Goal: Task Accomplishment & Management: Manage account settings

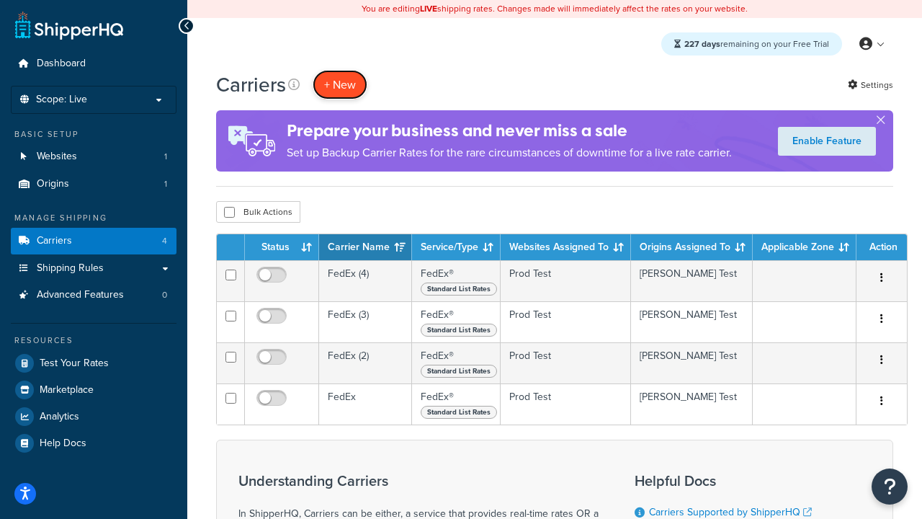
click at [340, 84] on button "+ New" at bounding box center [340, 85] width 55 height 30
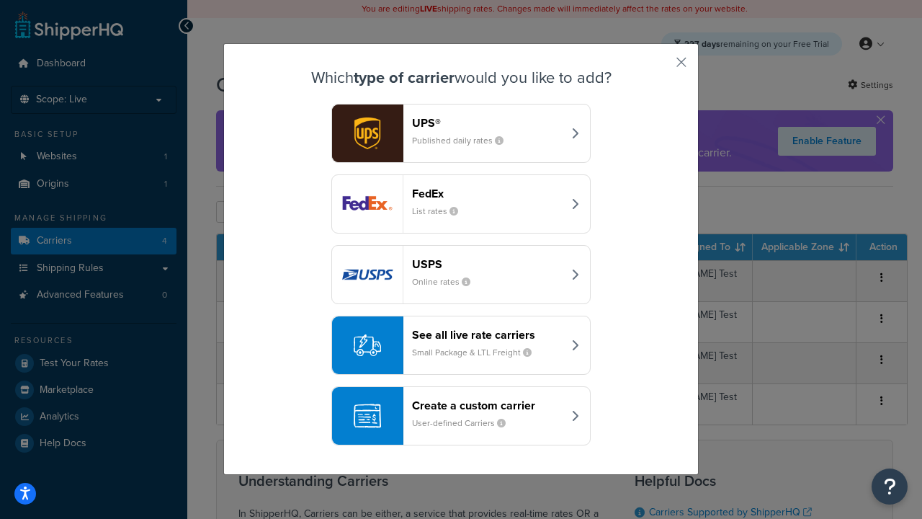
click at [461, 204] on div "FedEx List rates" at bounding box center [487, 204] width 151 height 35
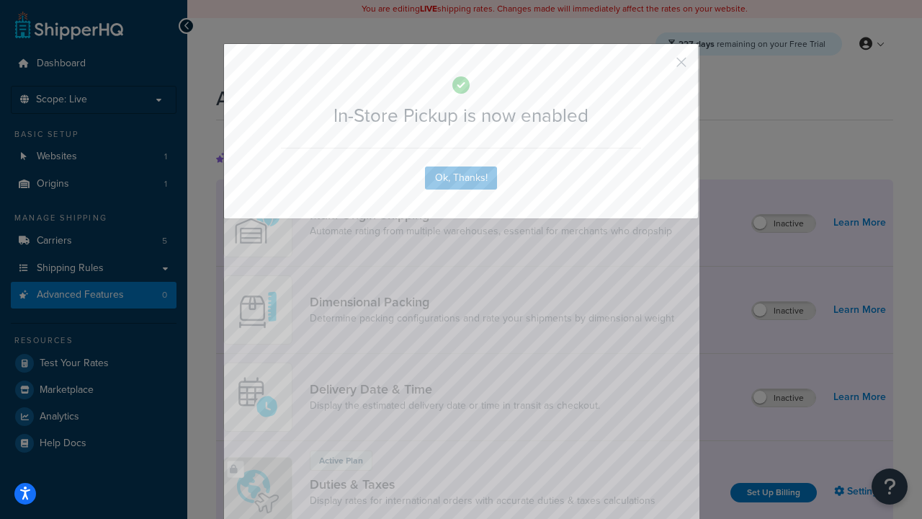
scroll to position [467, 0]
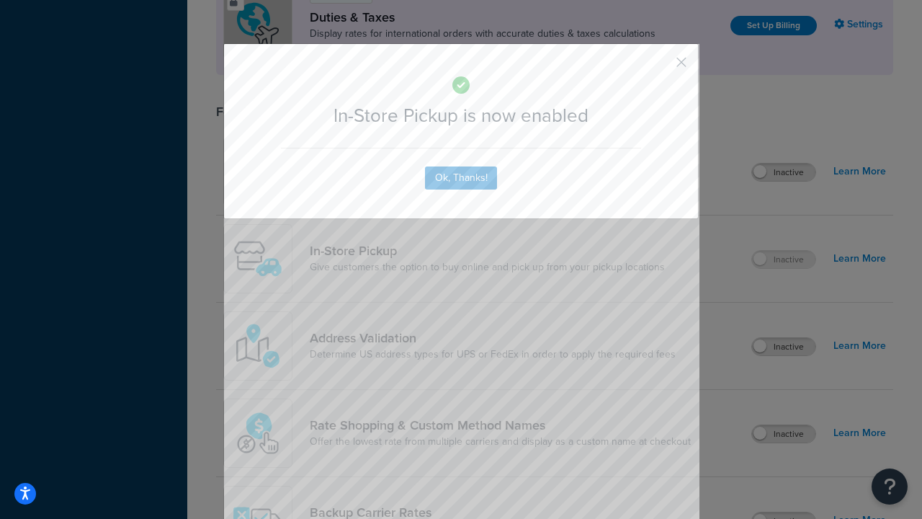
click at [660, 67] on button "button" at bounding box center [661, 68] width 4 height 4
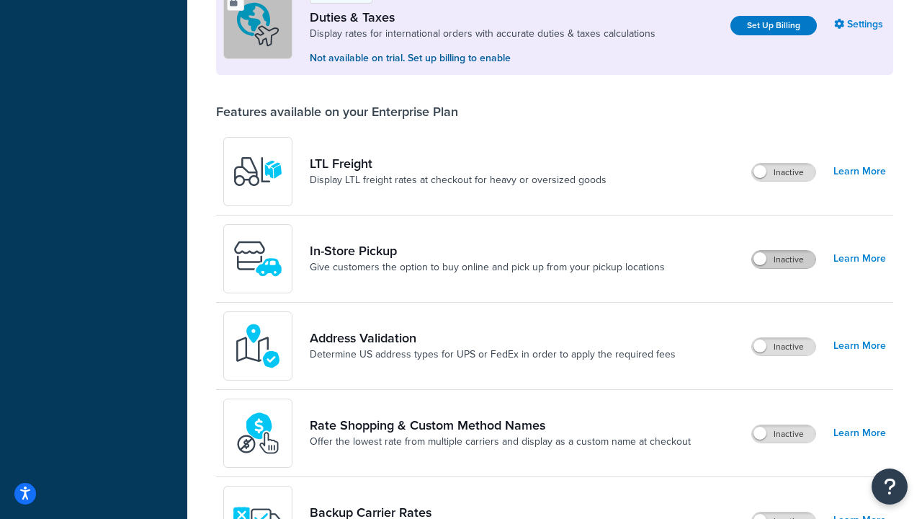
scroll to position [440, 0]
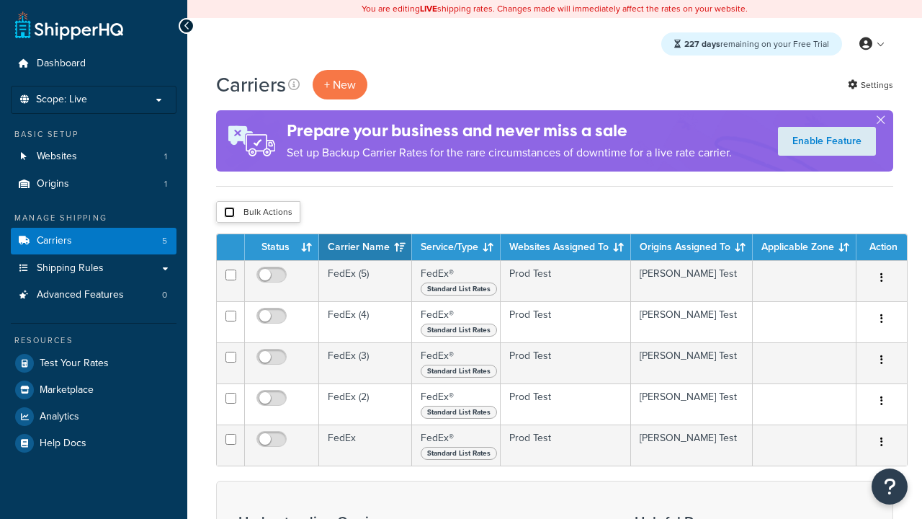
click at [229, 213] on input "checkbox" at bounding box center [229, 212] width 11 height 11
checkbox input "true"
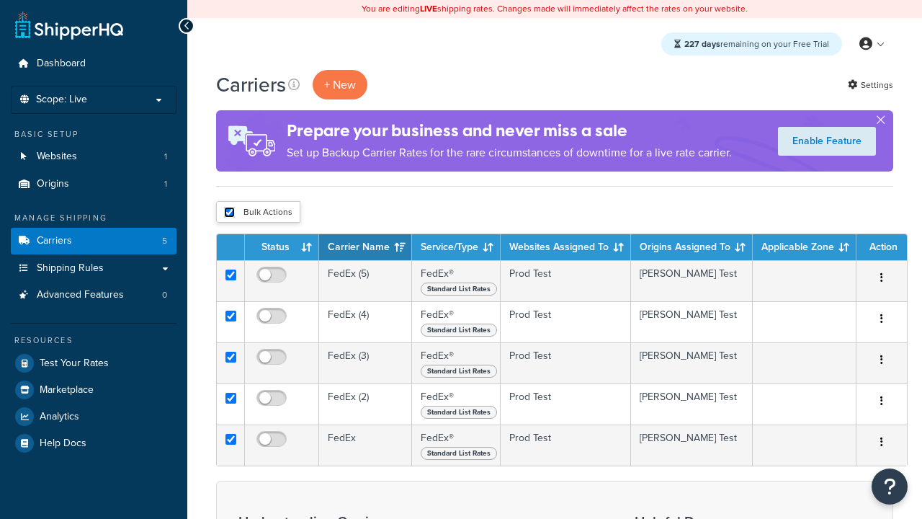
checkbox input "true"
click at [0, 0] on button "Delete" at bounding box center [0, 0] width 0 height 0
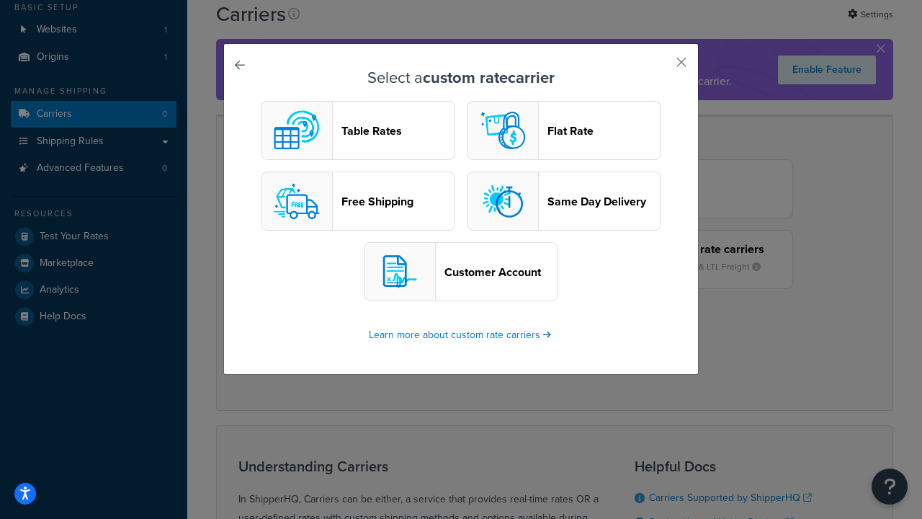
click at [358, 130] on header "Table Rates" at bounding box center [398, 131] width 113 height 14
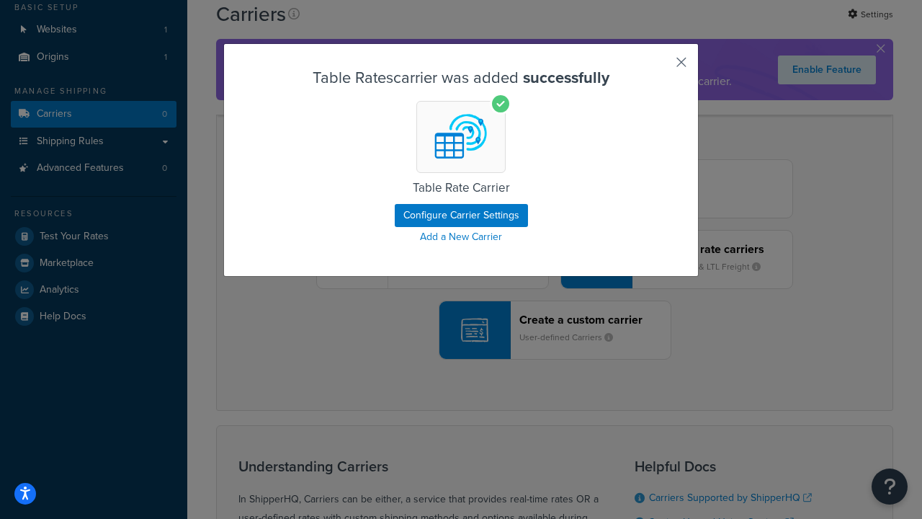
click at [660, 67] on button "button" at bounding box center [661, 68] width 4 height 4
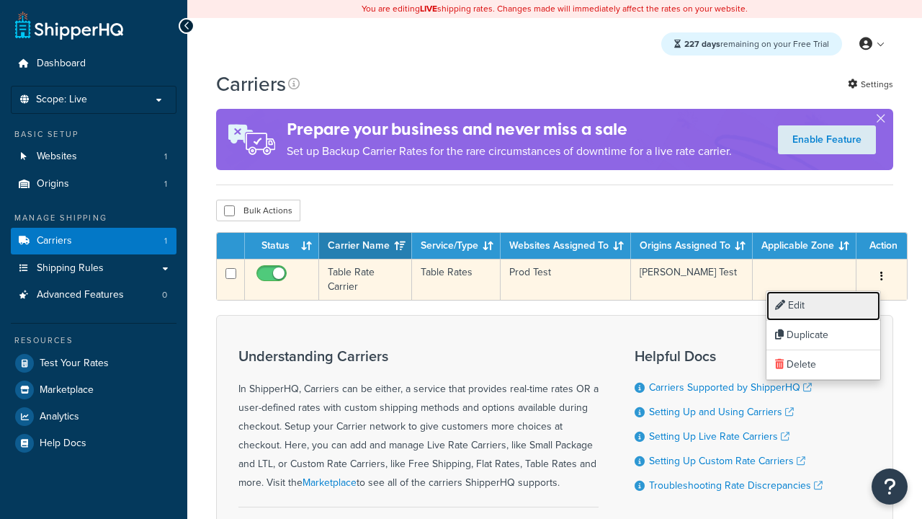
click at [824, 305] on link "Edit" at bounding box center [824, 306] width 114 height 30
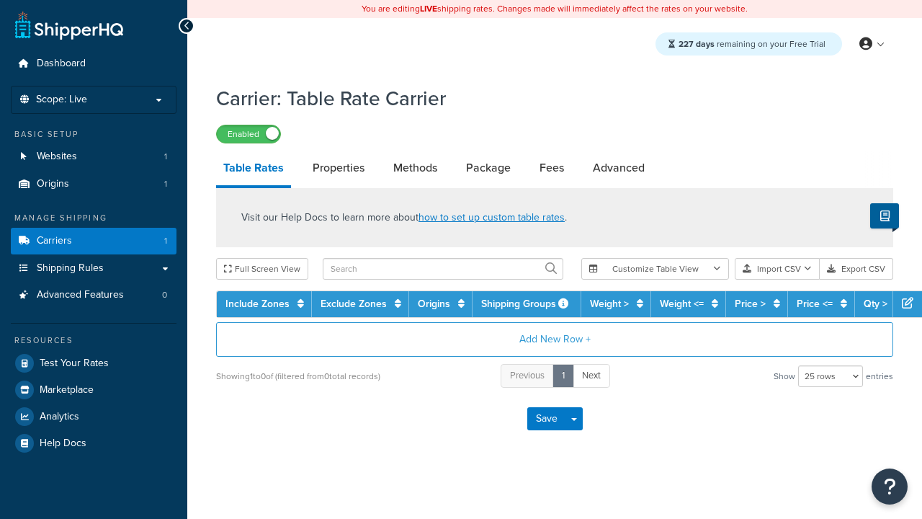
select select "25"
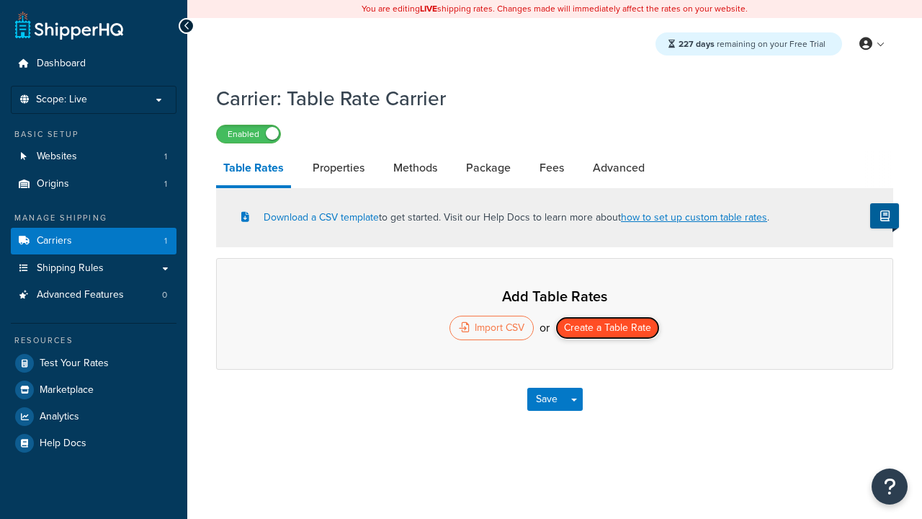
click at [607, 329] on button "Create a Table Rate" at bounding box center [608, 327] width 104 height 23
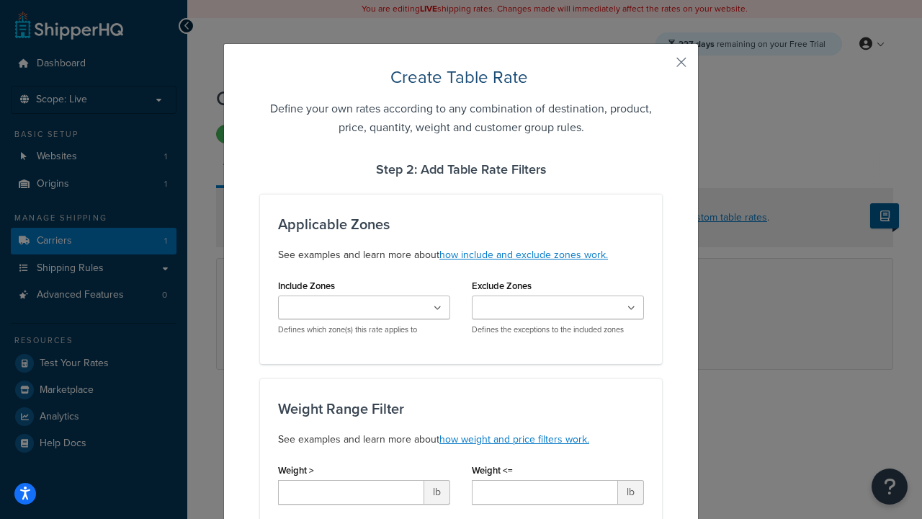
type input "10"
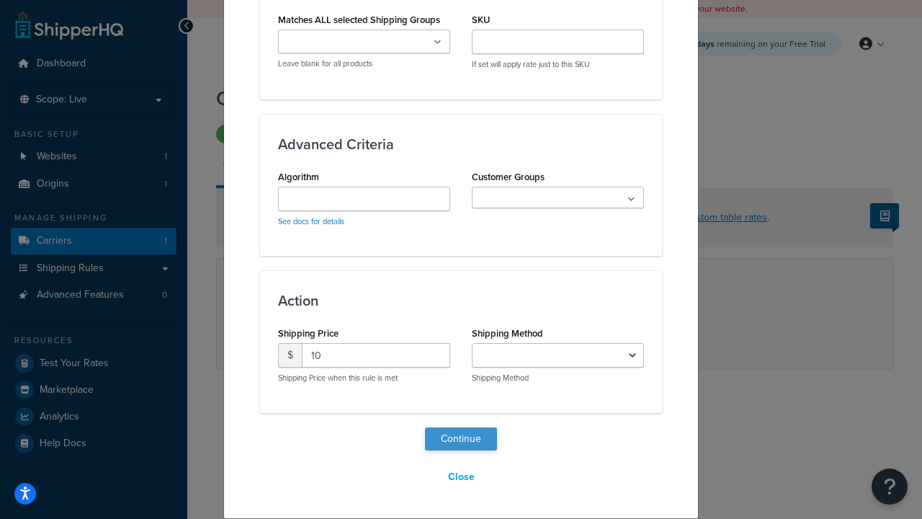
select select "25"
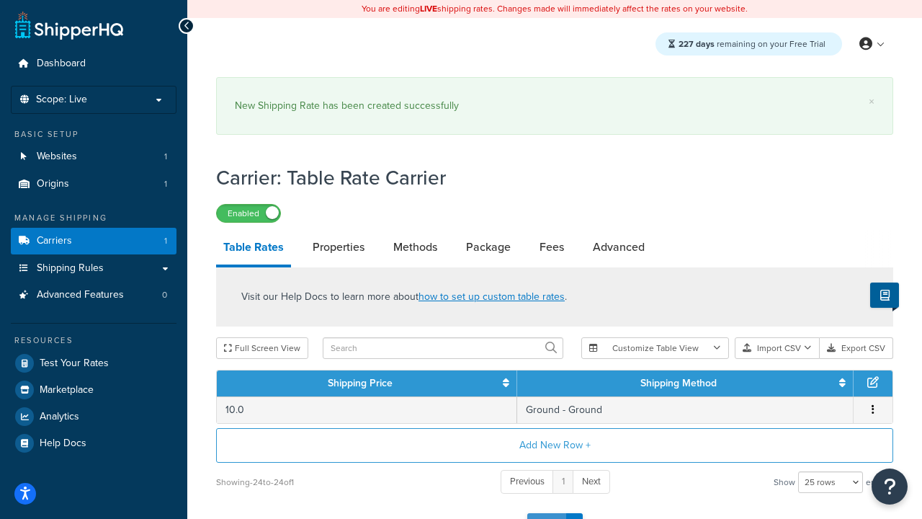
click at [546, 513] on button "Save" at bounding box center [546, 524] width 39 height 23
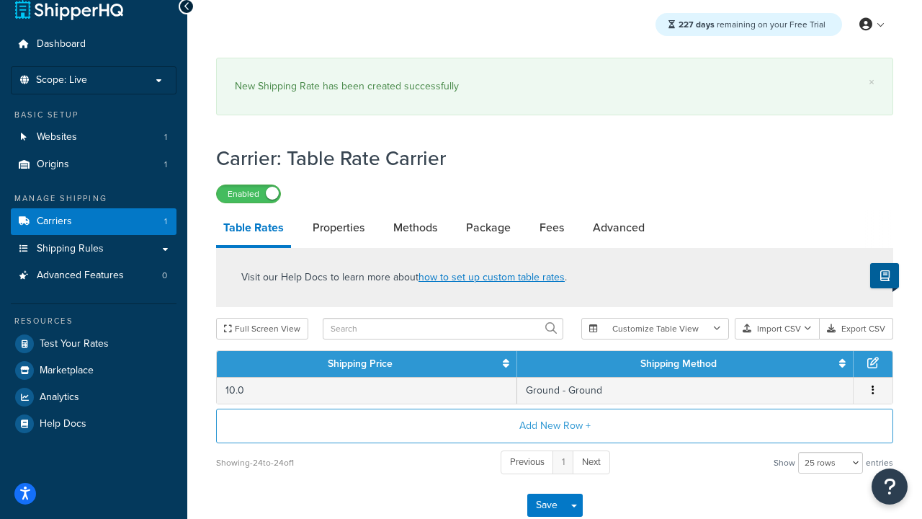
scroll to position [0, 0]
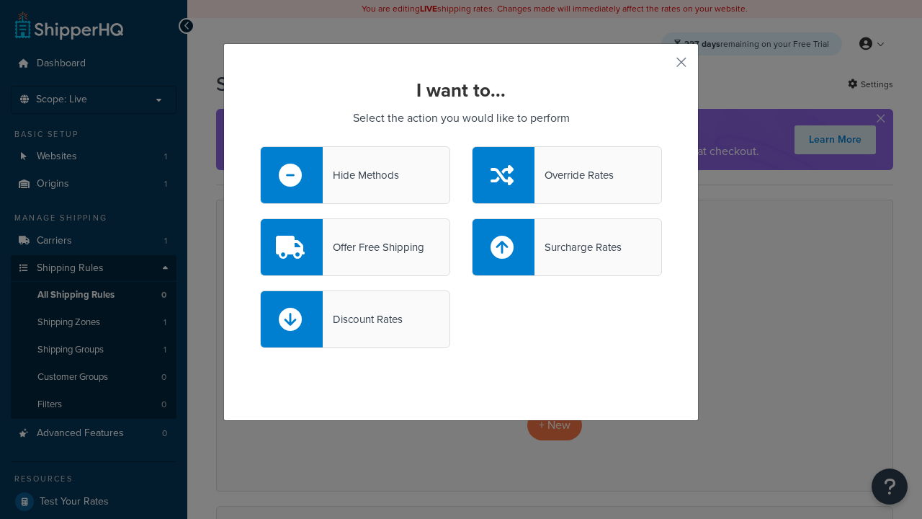
click at [567, 175] on div "Override Rates" at bounding box center [574, 175] width 79 height 20
click at [0, 0] on input "Override Rates" at bounding box center [0, 0] width 0 height 0
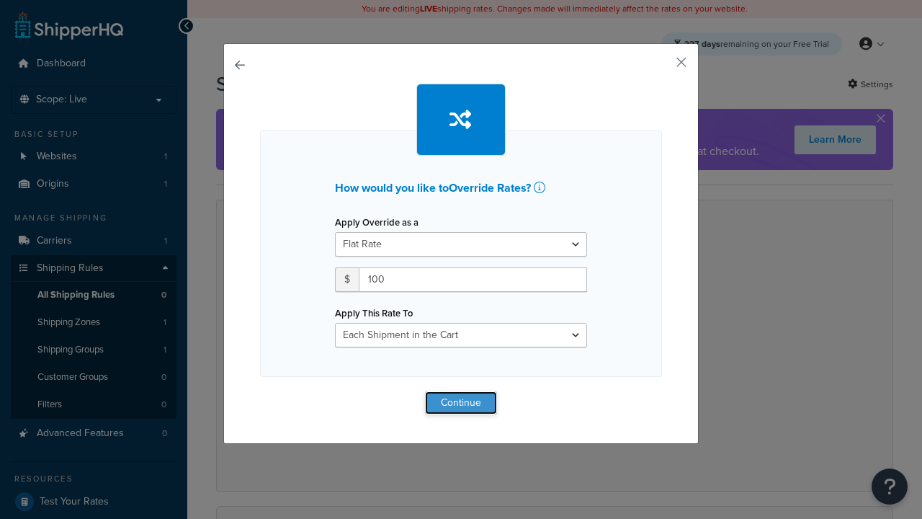
click at [461, 402] on button "Continue" at bounding box center [461, 402] width 72 height 23
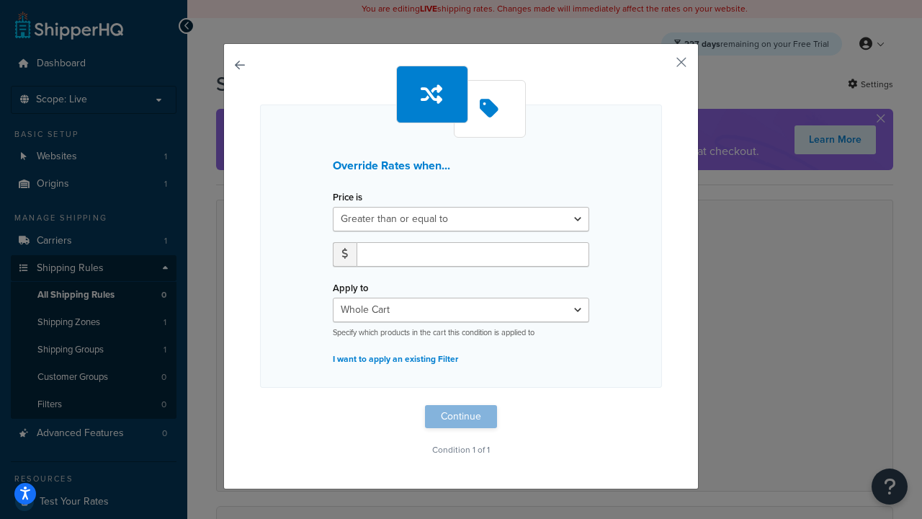
click at [347, 197] on label "Price is" at bounding box center [348, 197] width 30 height 11
click at [347, 207] on select "Greater than or equal to Between or equal to Less than or equal to" at bounding box center [461, 219] width 257 height 24
click at [473, 254] on input "number" at bounding box center [473, 254] width 233 height 24
type input "100"
click at [461, 416] on button "Continue" at bounding box center [461, 416] width 72 height 23
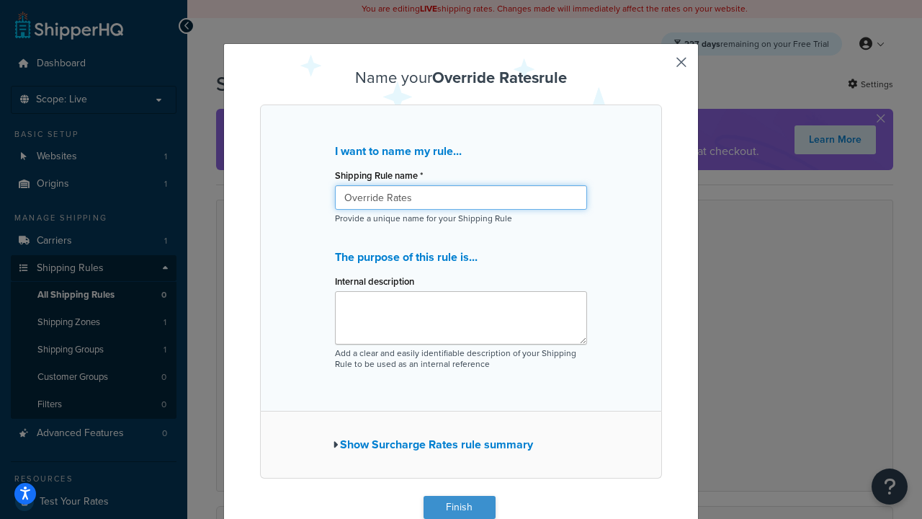
type input "Override Rates"
click at [459, 507] on button "Finish" at bounding box center [460, 507] width 72 height 23
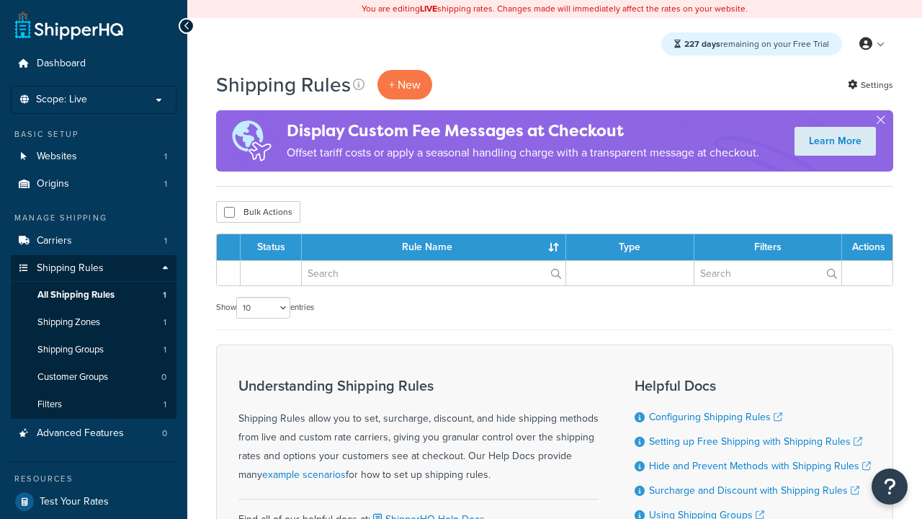
click at [271, 248] on th "Status" at bounding box center [271, 247] width 61 height 26
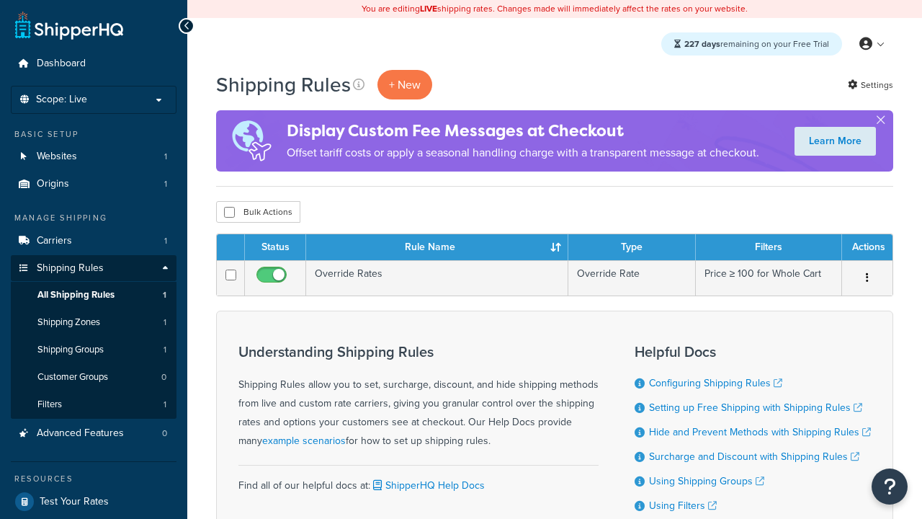
click at [275, 248] on th "Status" at bounding box center [275, 247] width 61 height 26
click at [437, 248] on th "Rule Name" at bounding box center [437, 247] width 262 height 26
click at [632, 248] on th "Type" at bounding box center [632, 247] width 128 height 26
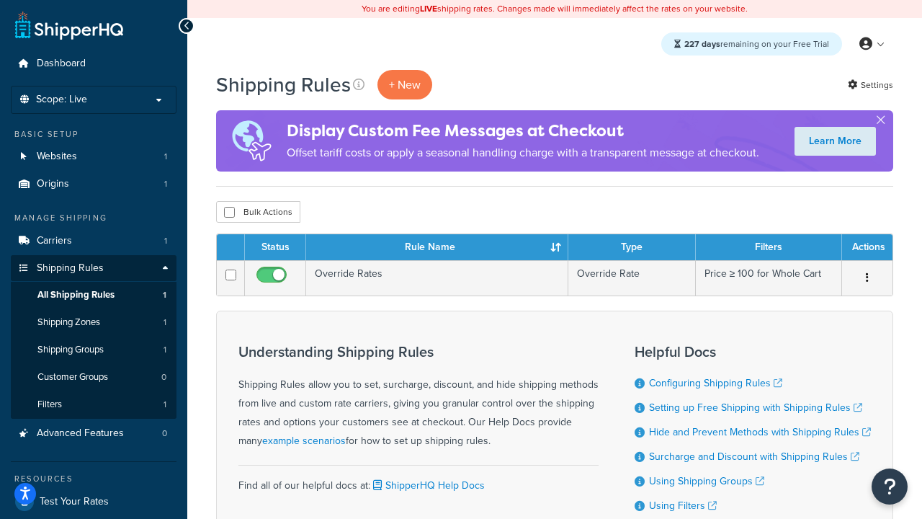
click at [769, 248] on th "Filters" at bounding box center [769, 247] width 146 height 26
click at [867, 248] on th "Actions" at bounding box center [867, 247] width 50 height 26
click at [359, 84] on icon at bounding box center [359, 85] width 12 height 12
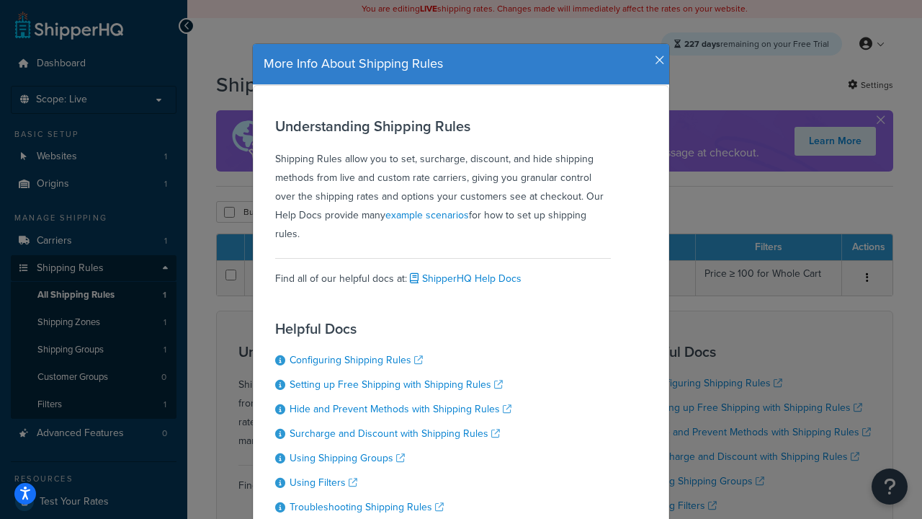
click at [656, 55] on icon "button" at bounding box center [660, 60] width 10 height 13
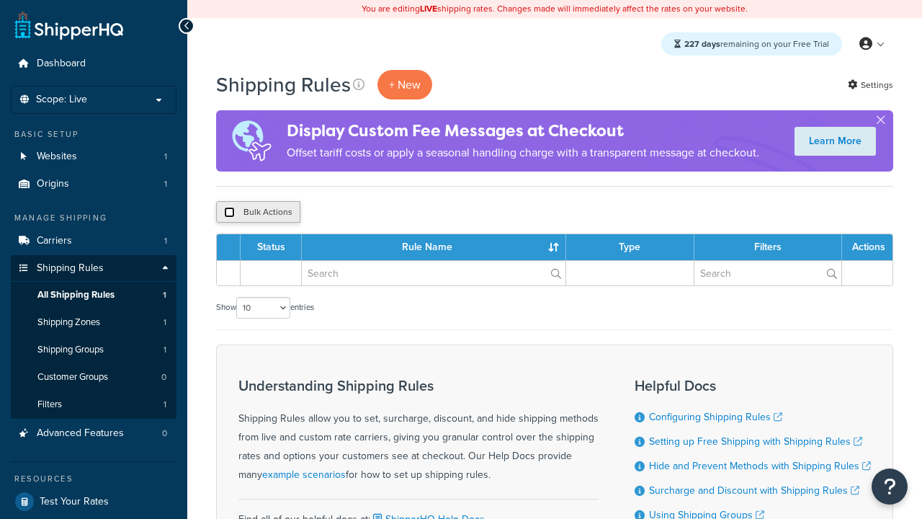
click at [229, 213] on input "checkbox" at bounding box center [229, 212] width 11 height 11
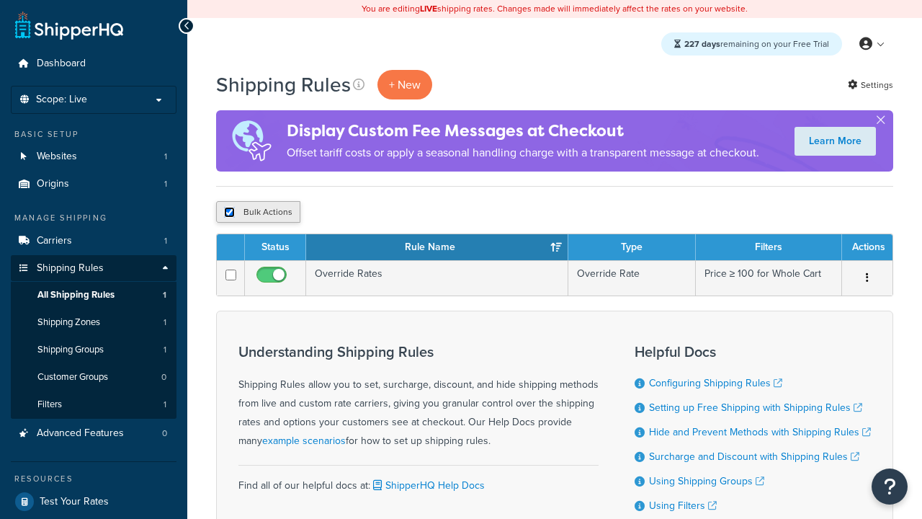
click at [229, 213] on input "checkbox" at bounding box center [229, 212] width 11 height 11
checkbox input "false"
click at [258, 213] on button "Bulk Actions" at bounding box center [258, 212] width 84 height 22
checkbox input "true"
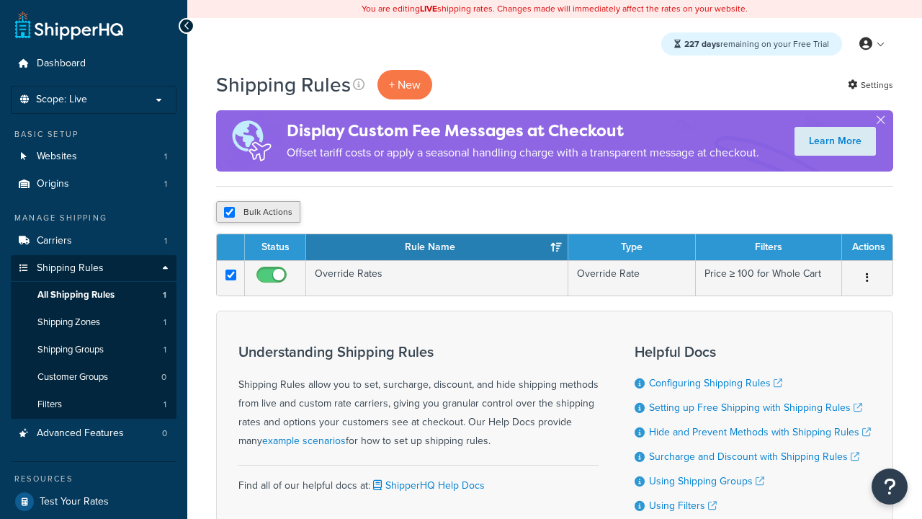
checkbox input "true"
click at [388, 213] on button "Delete" at bounding box center [385, 212] width 50 height 22
